Goal: Contribute content

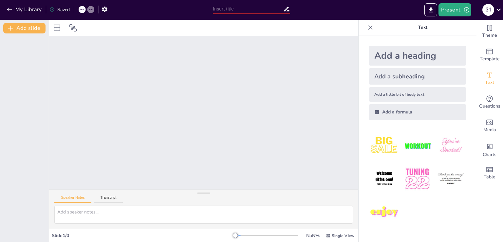
click at [66, 236] on div "Slide 1 / 0" at bounding box center [144, 235] width 184 height 6
drag, startPoint x: 232, startPoint y: 236, endPoint x: 157, endPoint y: 248, distance: 76.0
click at [157, 242] on html "My Library Unable to save Present 3 1 Document fonts Popular fonts Lato Montser…" at bounding box center [251, 121] width 503 height 242
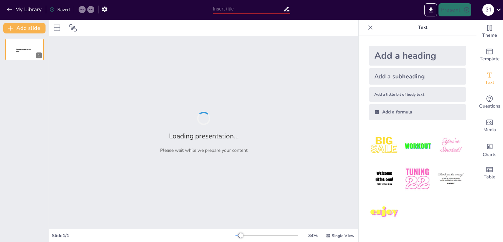
type input "Стан навколишнього середовища в [GEOGRAPHIC_DATA]: факти та прогнози"
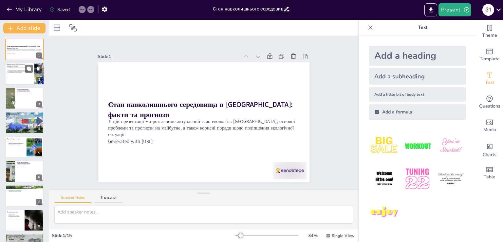
click at [28, 72] on div "Загальні екологічні проблеми в [GEOGRAPHIC_DATA] є серйозними Людська діяльніст…" at bounding box center [20, 70] width 26 height 7
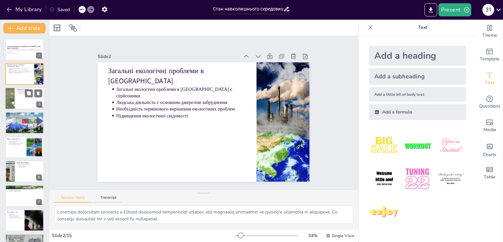
click at [18, 98] on div at bounding box center [24, 98] width 39 height 22
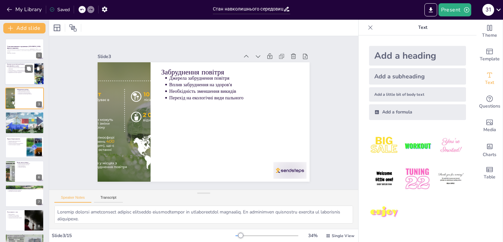
click at [15, 80] on div at bounding box center [24, 74] width 39 height 22
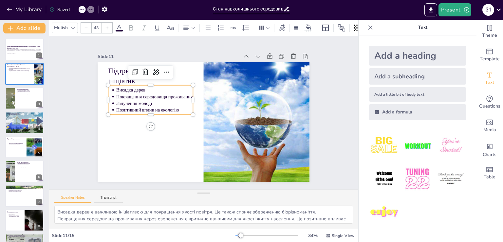
click at [193, 102] on ul "Висадка дерев Покращення середовища проживання Залучення молоді Позитивний впли…" at bounding box center [210, 58] width 35 height 87
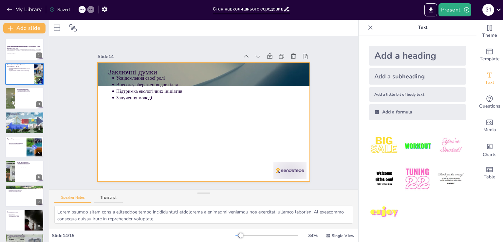
type textarea "Запитання та коментарі є важливою частиною обговорення. Я готовий відповісти на…"
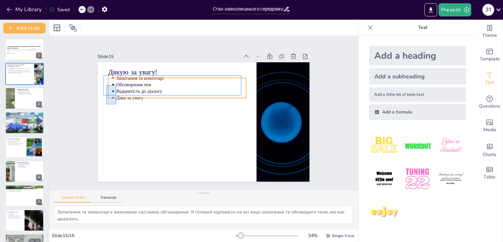
drag, startPoint x: 106, startPoint y: 104, endPoint x: 125, endPoint y: 91, distance: 22.6
click at [127, 85] on div "Дякую за увагу! Запитання та коментарі Обговорення тем Відкритість до діалогу […" at bounding box center [224, 67] width 194 height 86
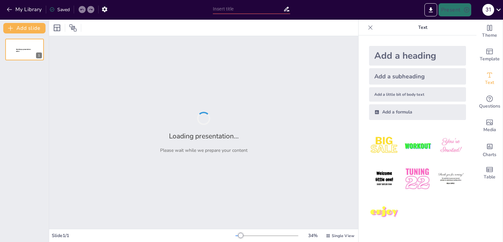
type input "Граматика та стиль: Як Grammarly змінює наш підхід до написання"
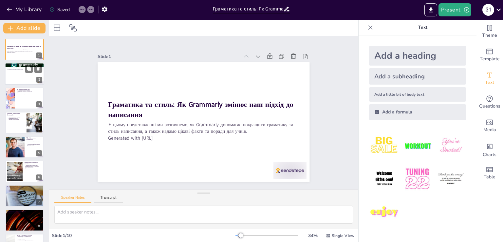
click at [20, 75] on div at bounding box center [24, 74] width 39 height 22
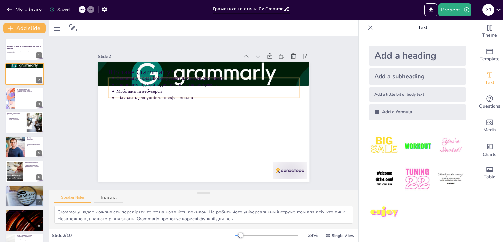
click at [129, 92] on p "Підходить для учнів та професіоналів" at bounding box center [214, 101] width 170 height 80
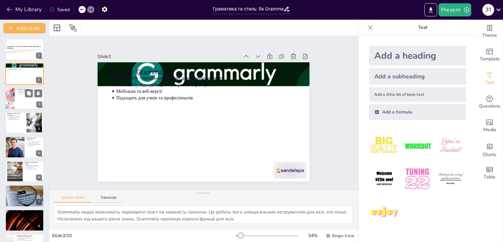
click at [18, 96] on div at bounding box center [24, 98] width 39 height 22
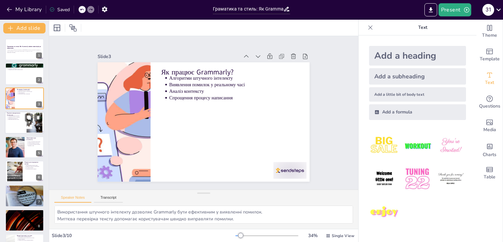
click at [19, 125] on div at bounding box center [24, 122] width 39 height 22
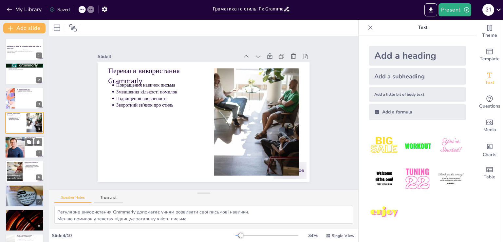
click at [20, 143] on div at bounding box center [14, 147] width 39 height 22
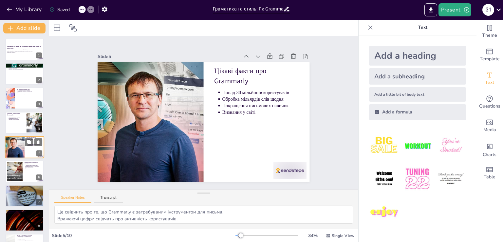
scroll to position [9, 0]
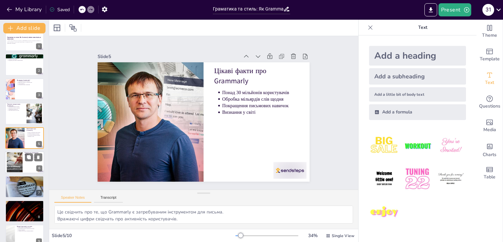
click at [16, 163] on div at bounding box center [14, 162] width 35 height 20
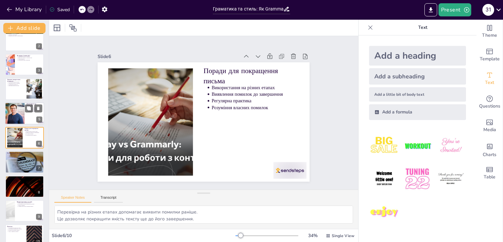
click at [20, 109] on div at bounding box center [14, 113] width 39 height 22
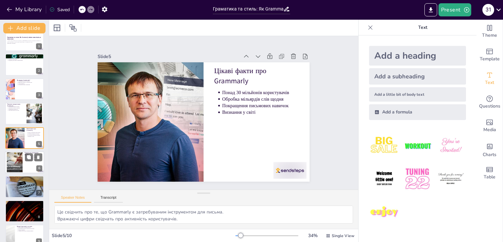
click at [16, 158] on div at bounding box center [14, 162] width 35 height 20
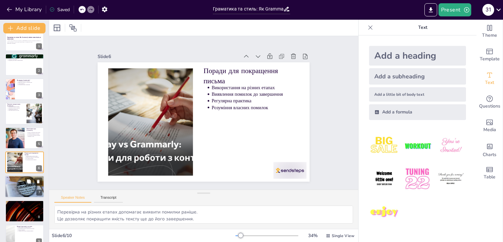
scroll to position [34, 0]
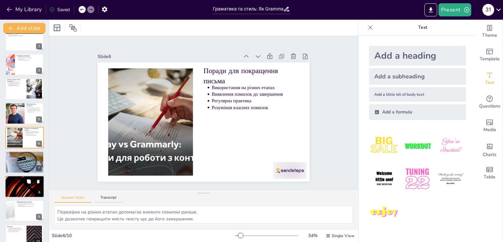
click at [21, 183] on div at bounding box center [24, 186] width 39 height 22
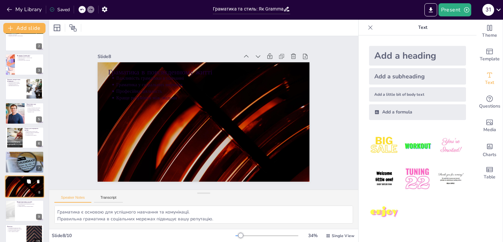
scroll to position [43, 0]
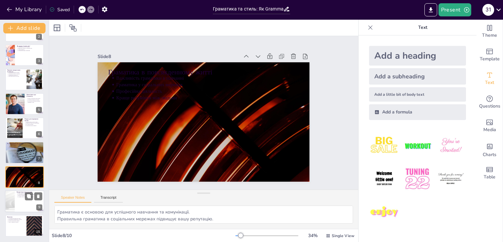
click at [10, 198] on div at bounding box center [9, 201] width 39 height 22
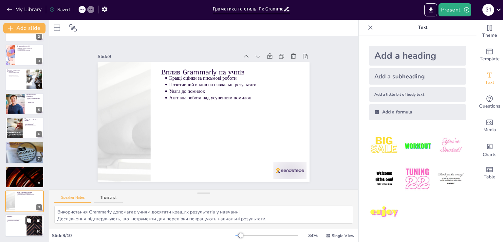
click at [21, 224] on div at bounding box center [24, 226] width 39 height 22
type textarea "Grammarly є важливим ресурсом для учнів, які хочуть покращити свої навички пись…"
